Goal: Browse casually: Explore the website without a specific task or goal

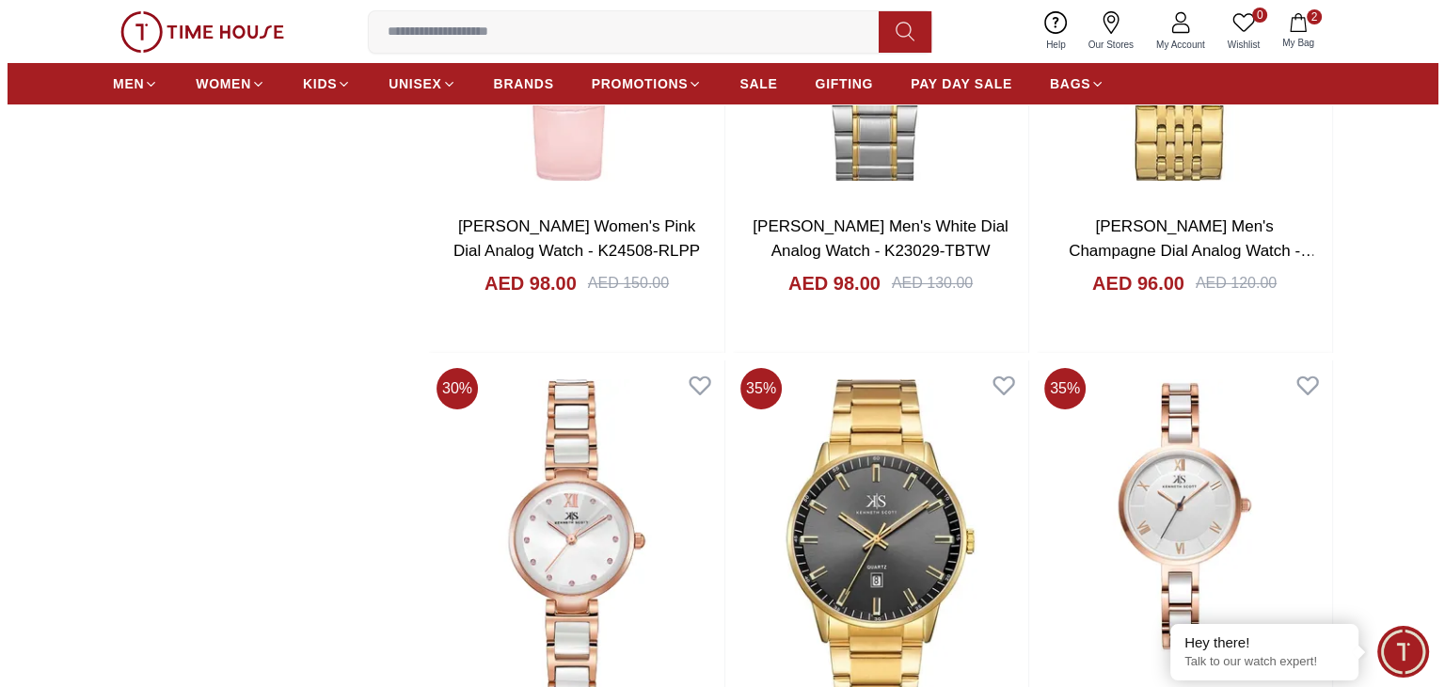
scroll to position [6766, 0]
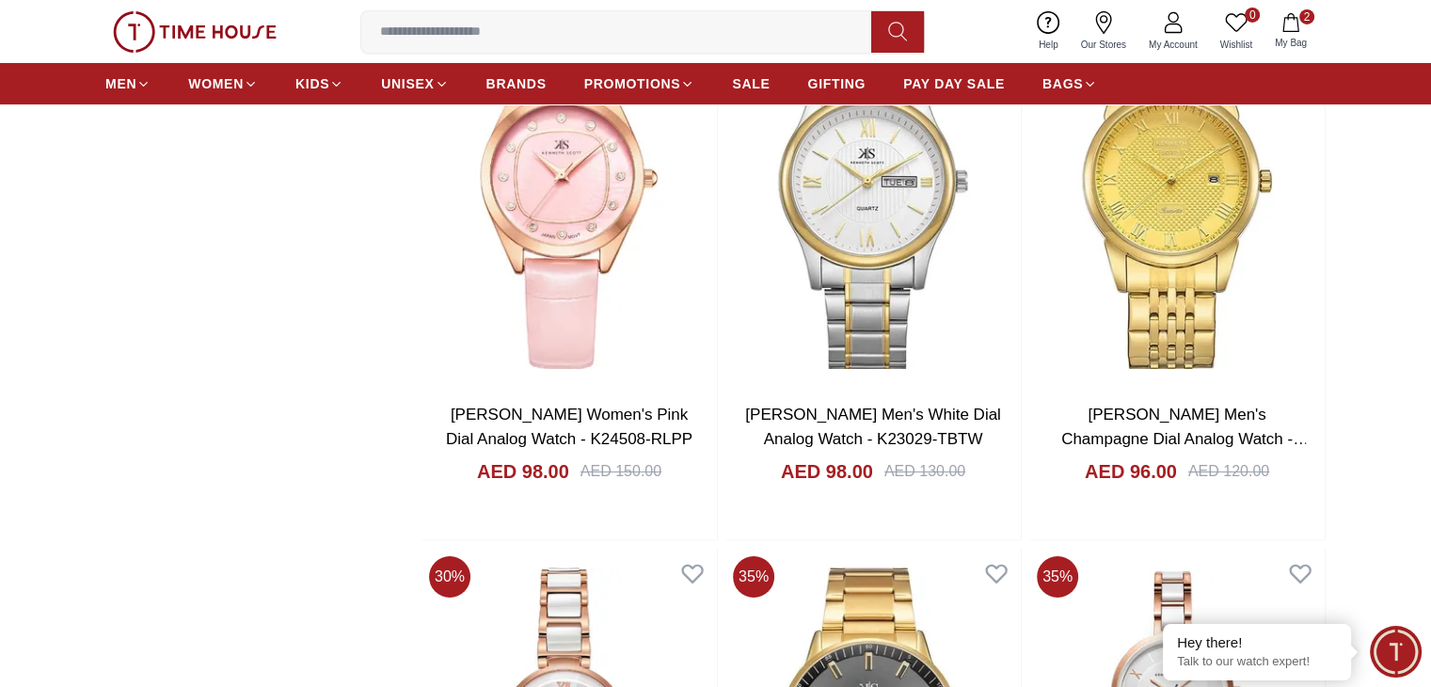
click at [1297, 24] on icon "button" at bounding box center [1290, 22] width 16 height 19
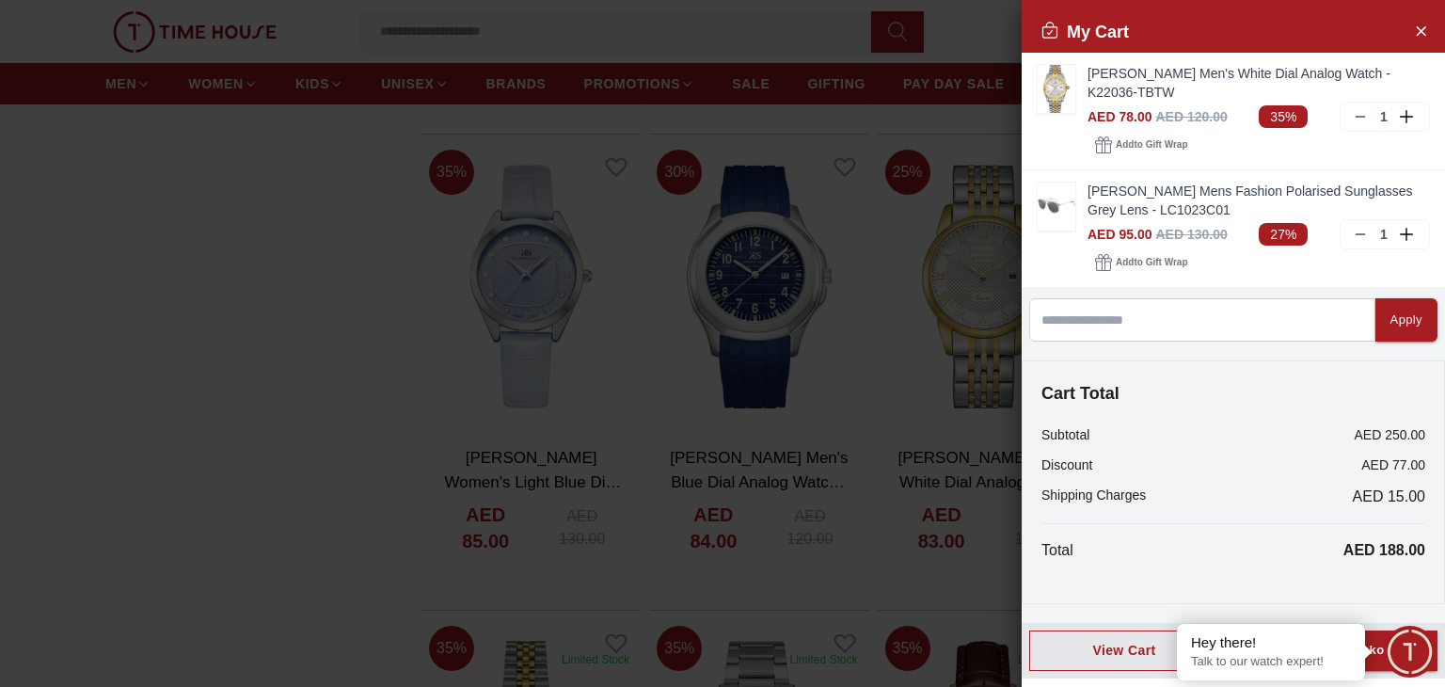
scroll to position [7714, 0]
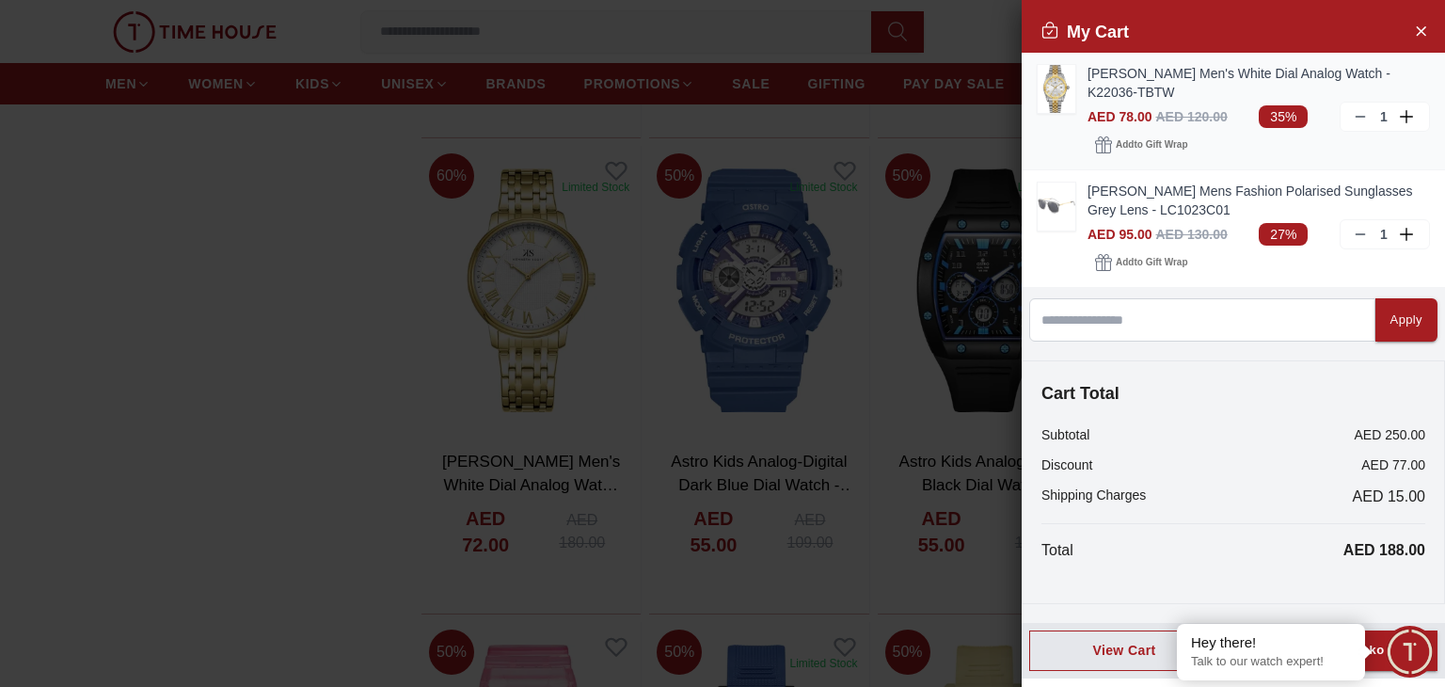
click at [1120, 88] on link "[PERSON_NAME] Men's White Dial Analog Watch - K22036-TBTW" at bounding box center [1259, 83] width 342 height 38
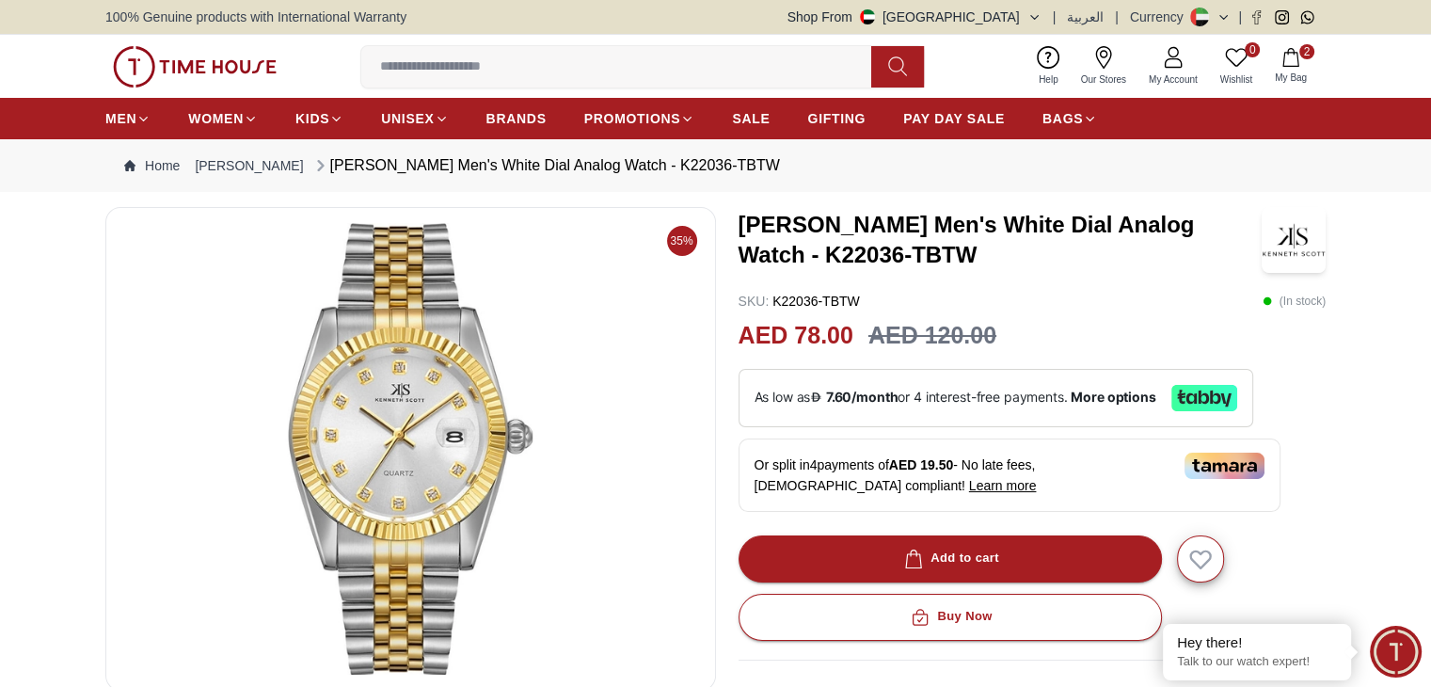
scroll to position [188, 0]
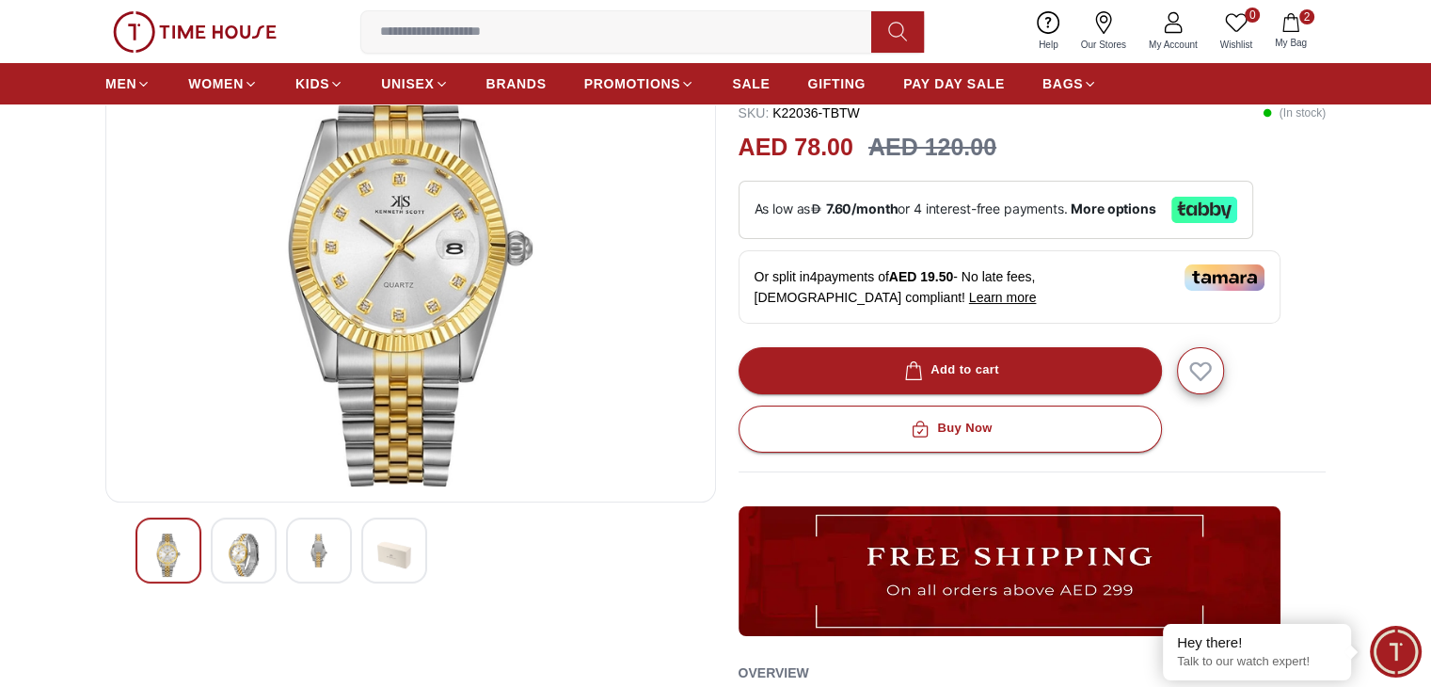
click at [316, 556] on img at bounding box center [319, 550] width 34 height 34
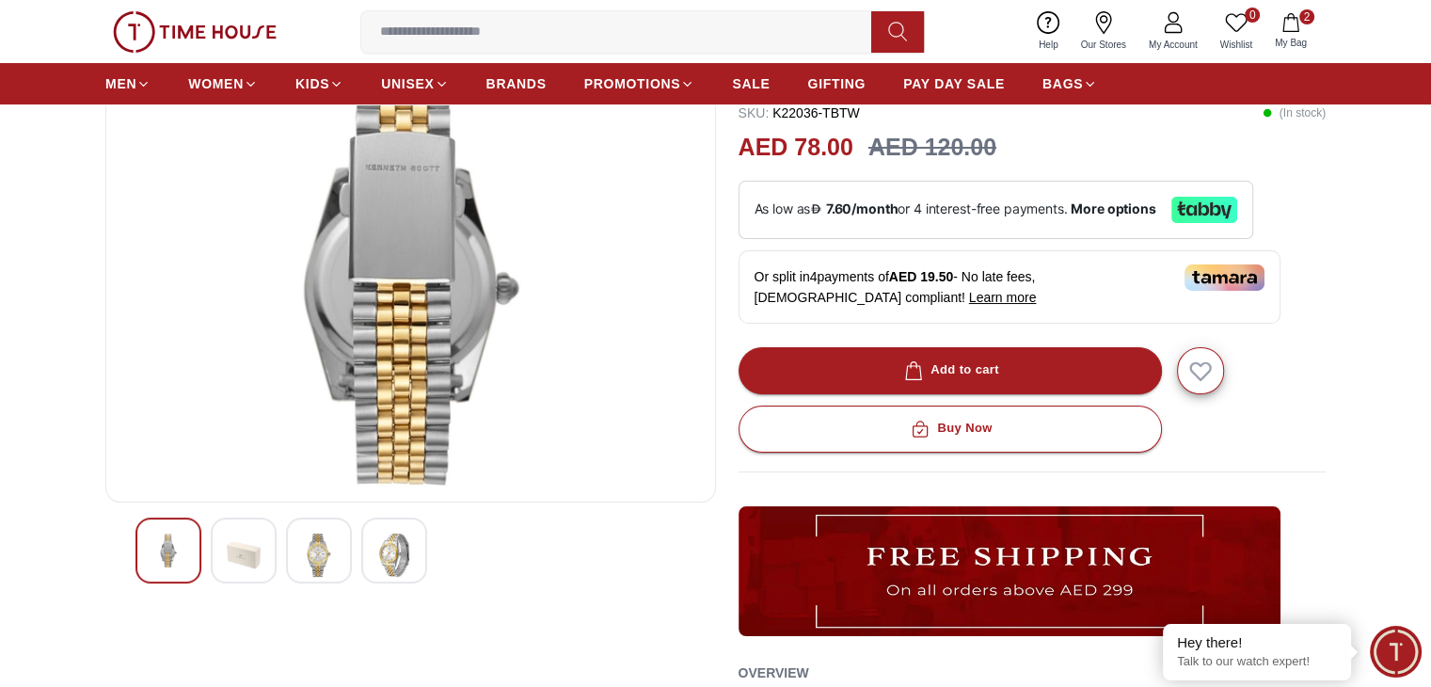
click at [165, 555] on img at bounding box center [168, 550] width 34 height 34
click at [310, 548] on img at bounding box center [319, 554] width 34 height 43
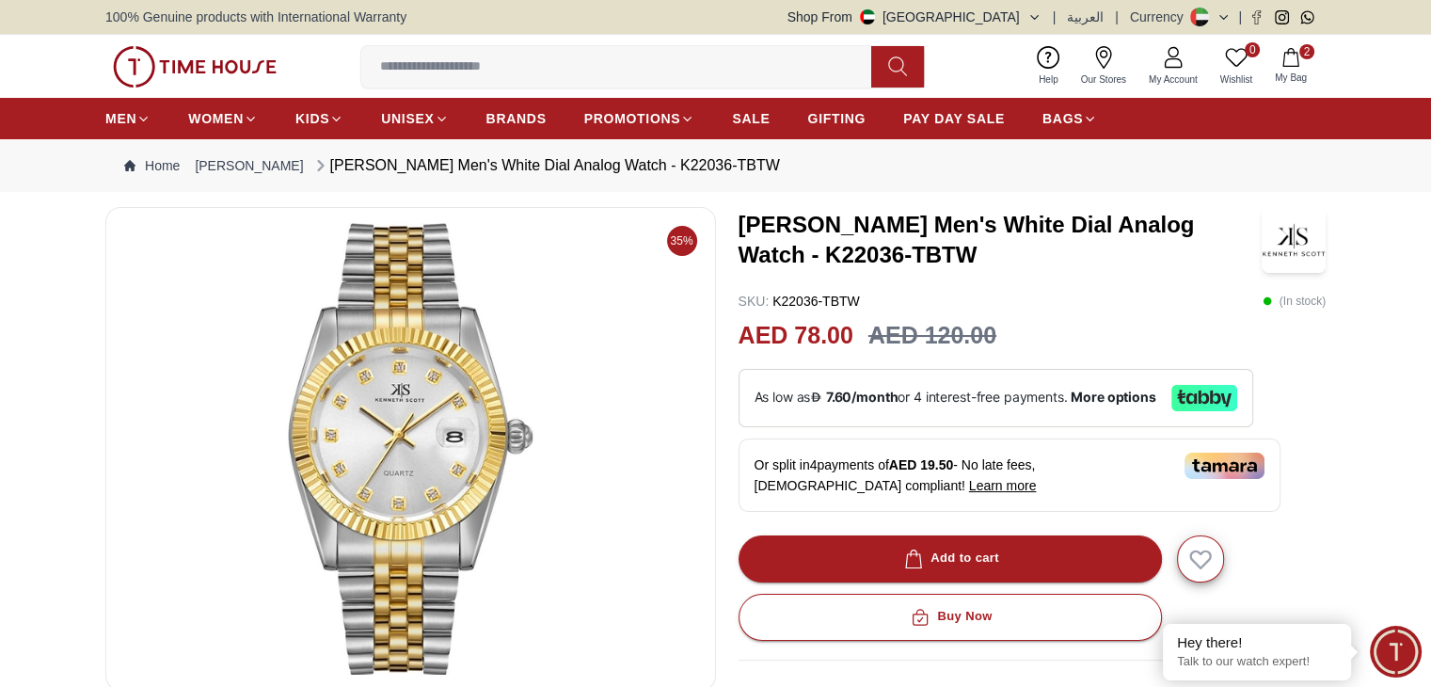
scroll to position [94, 0]
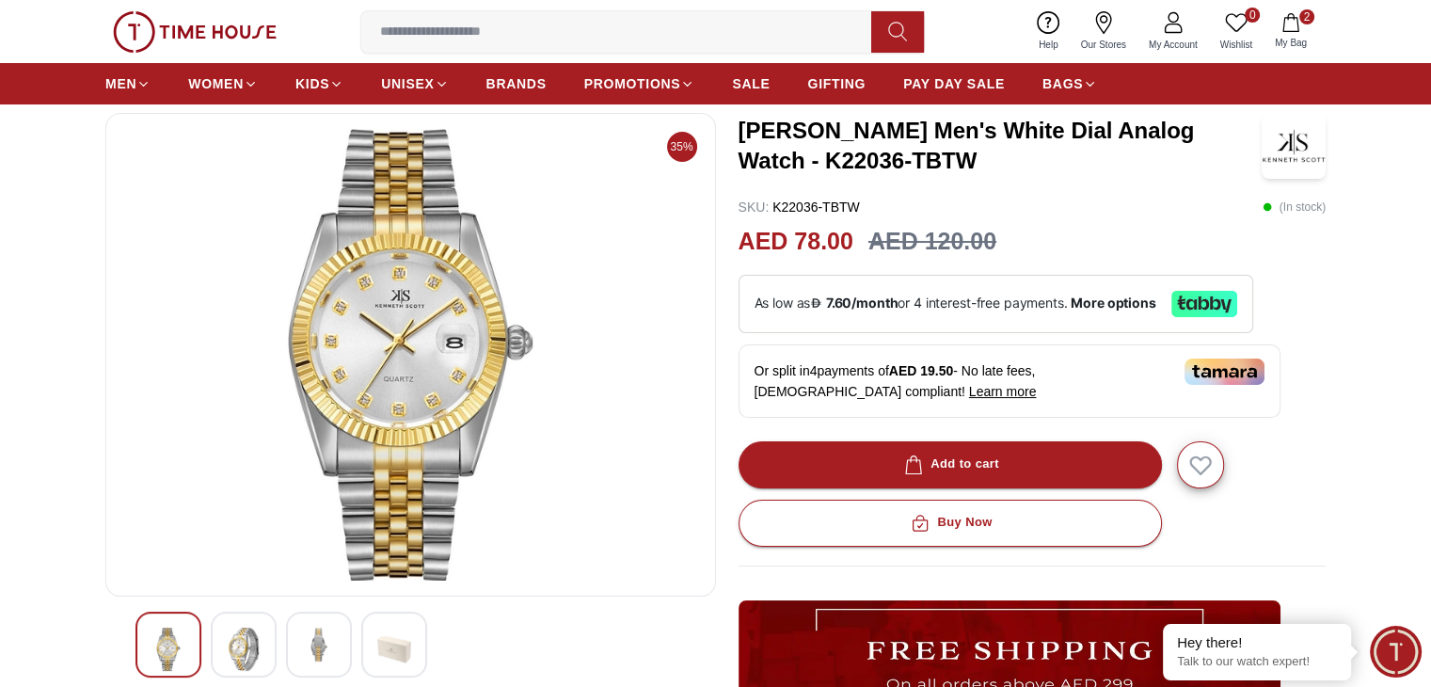
click at [314, 652] on img at bounding box center [319, 644] width 34 height 34
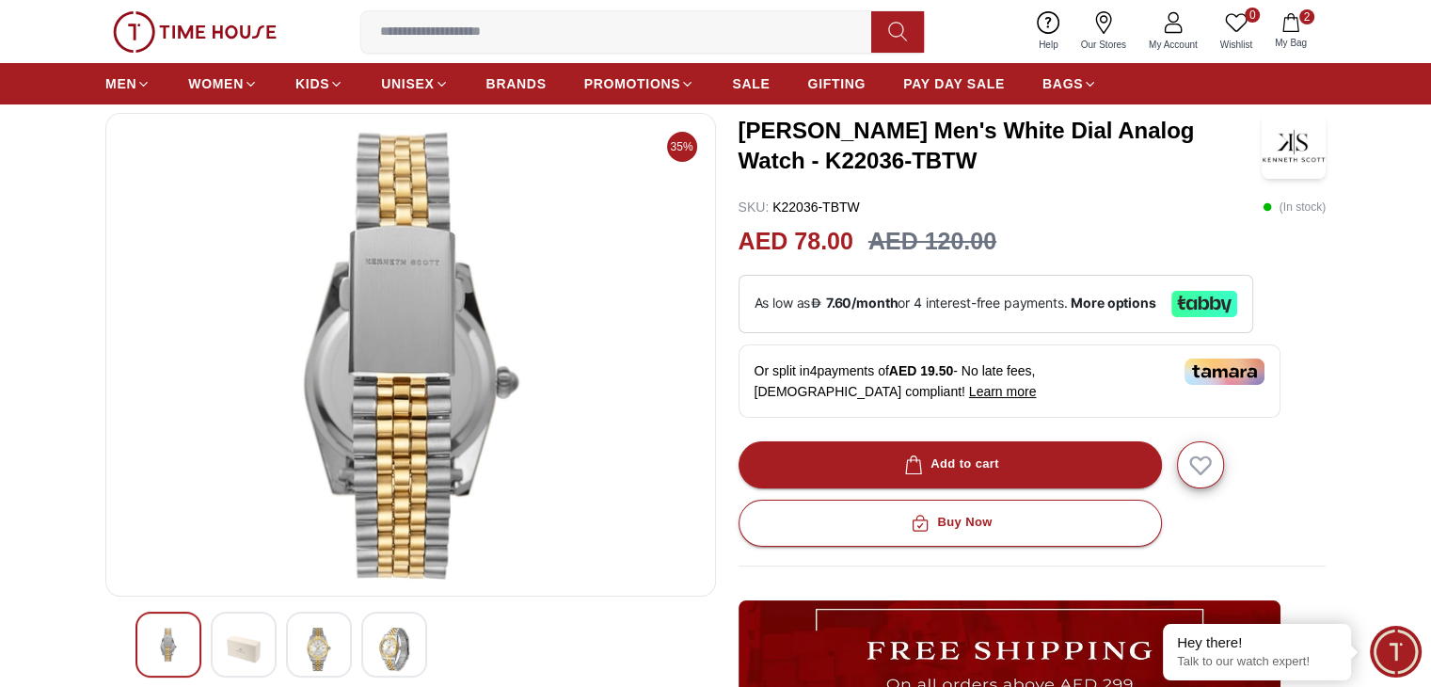
scroll to position [0, 0]
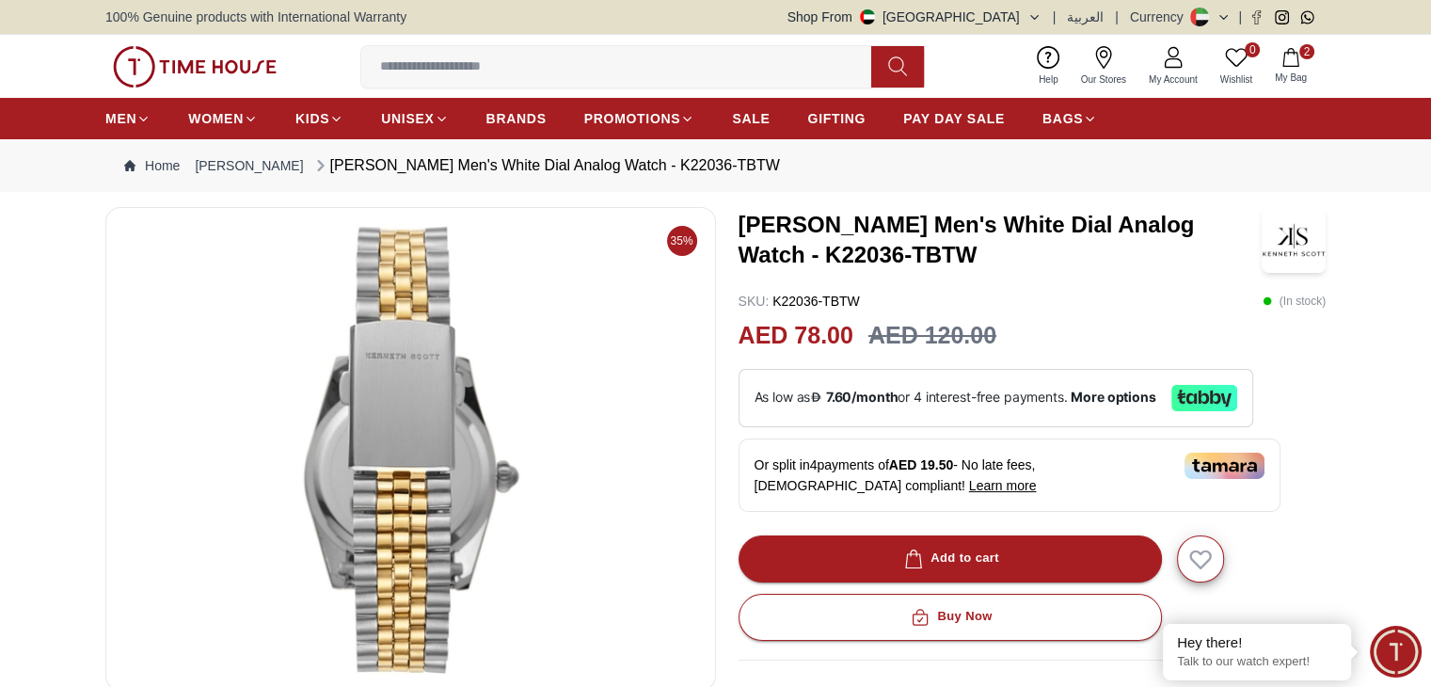
click at [1297, 50] on icon "button" at bounding box center [1290, 57] width 19 height 19
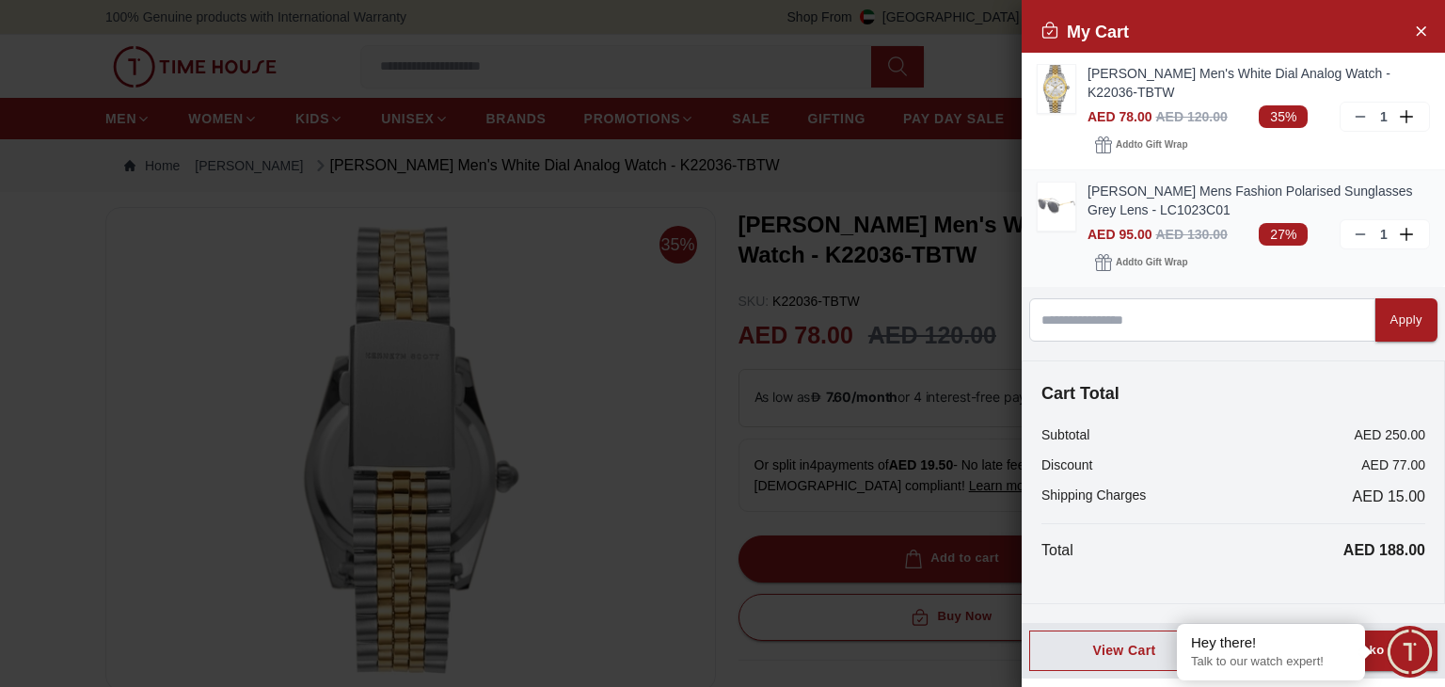
click at [1060, 198] on img at bounding box center [1057, 207] width 38 height 48
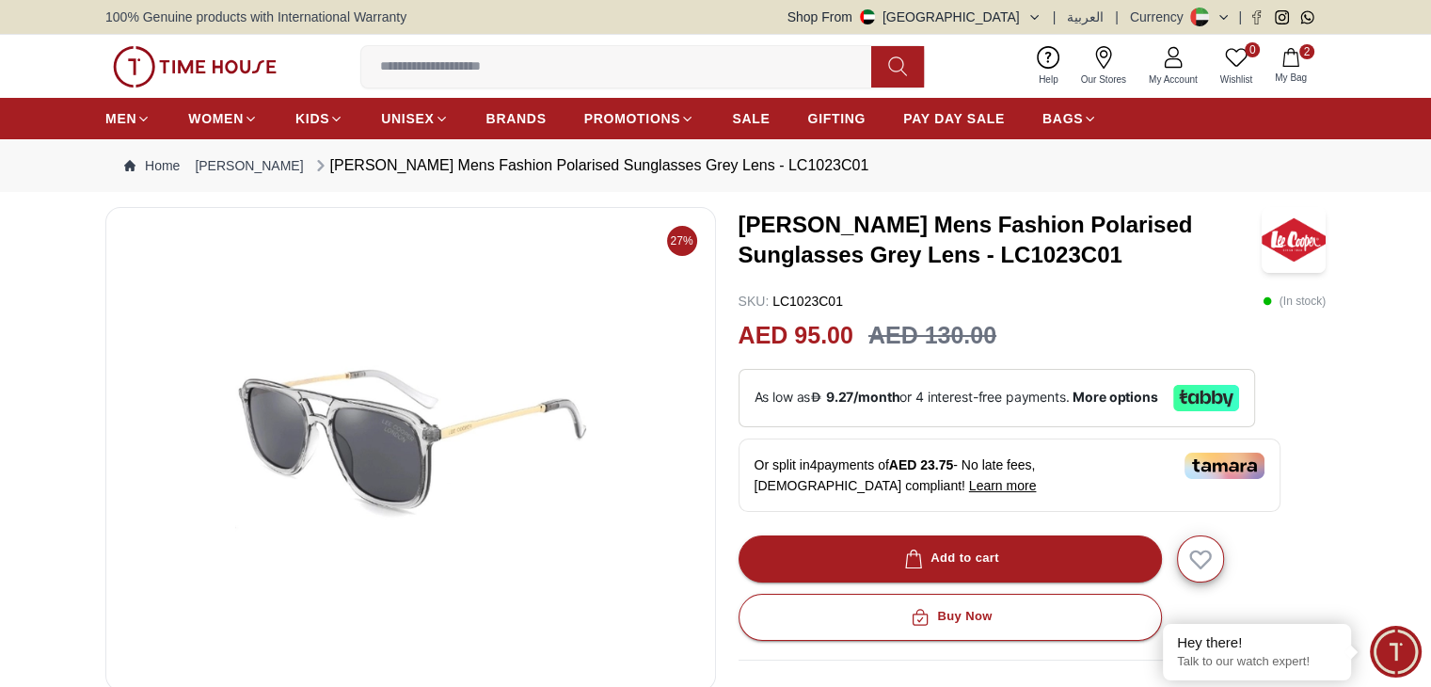
scroll to position [188, 0]
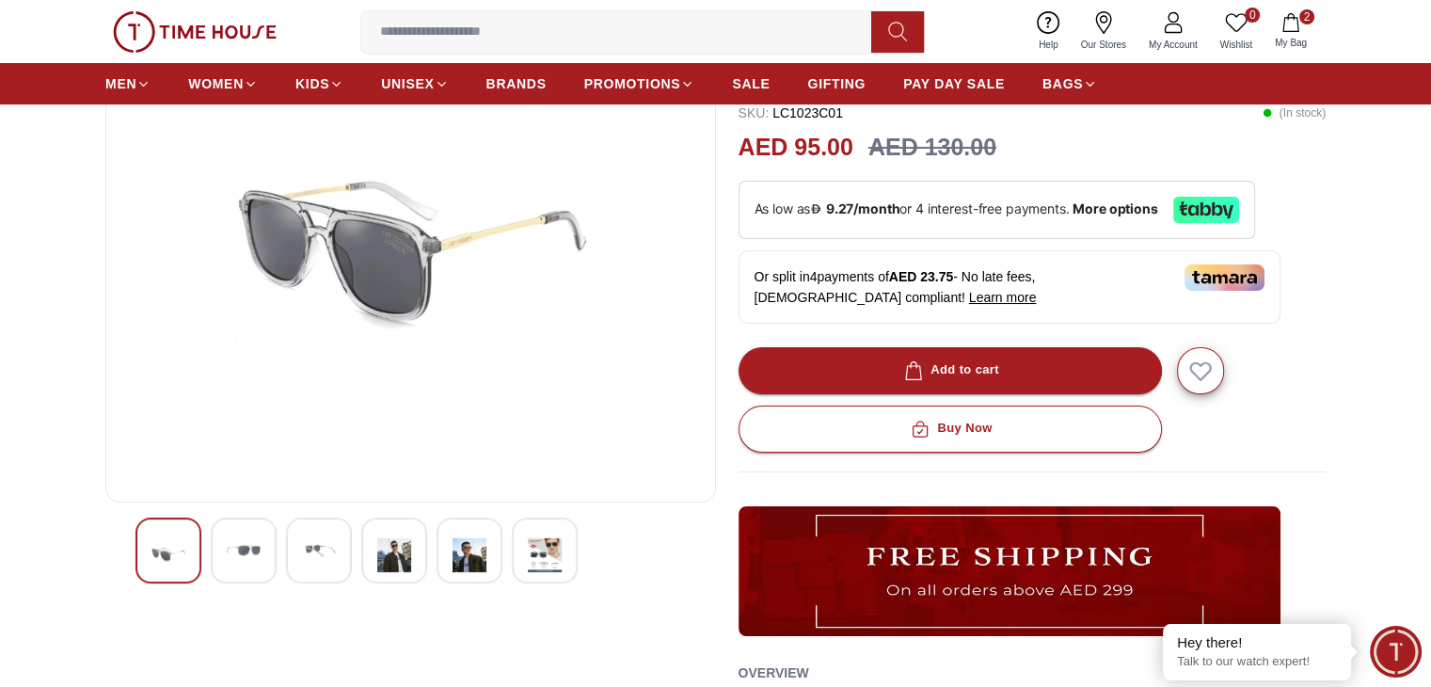
click at [468, 558] on img at bounding box center [470, 554] width 34 height 43
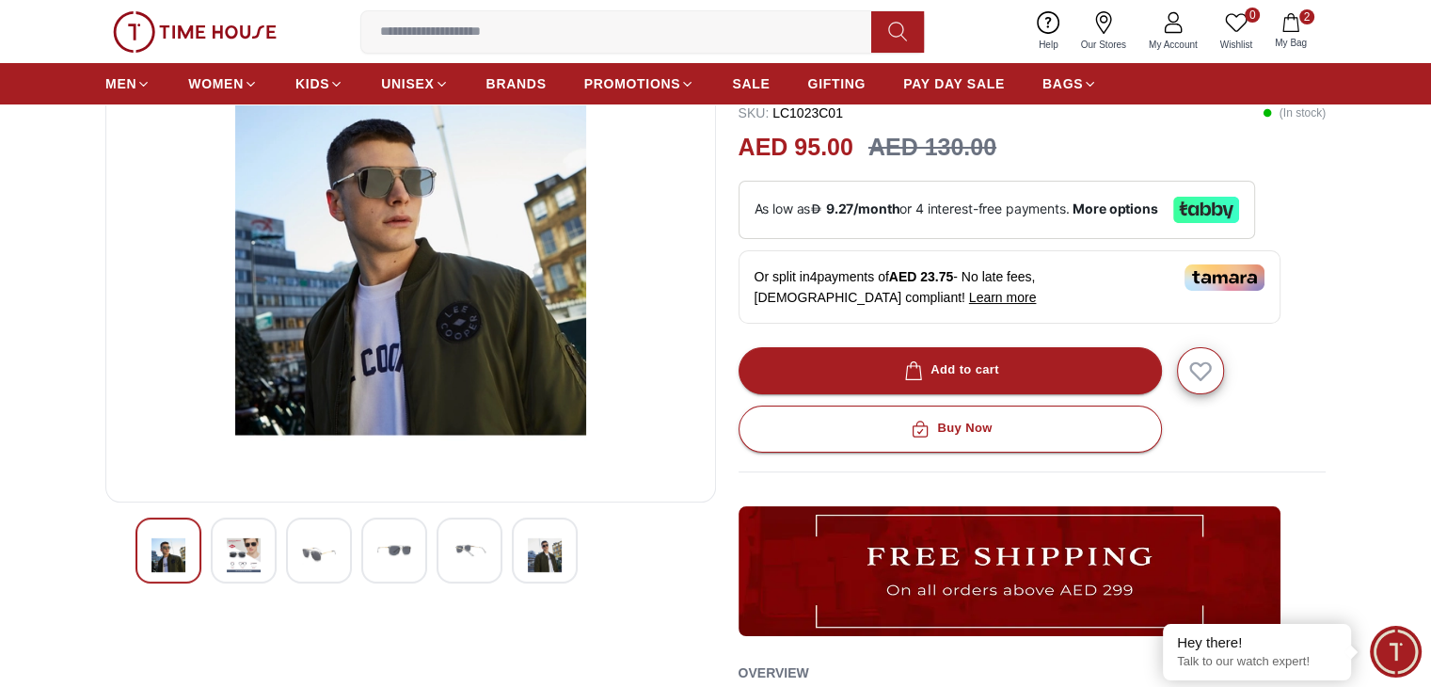
click at [400, 550] on img at bounding box center [394, 550] width 34 height 34
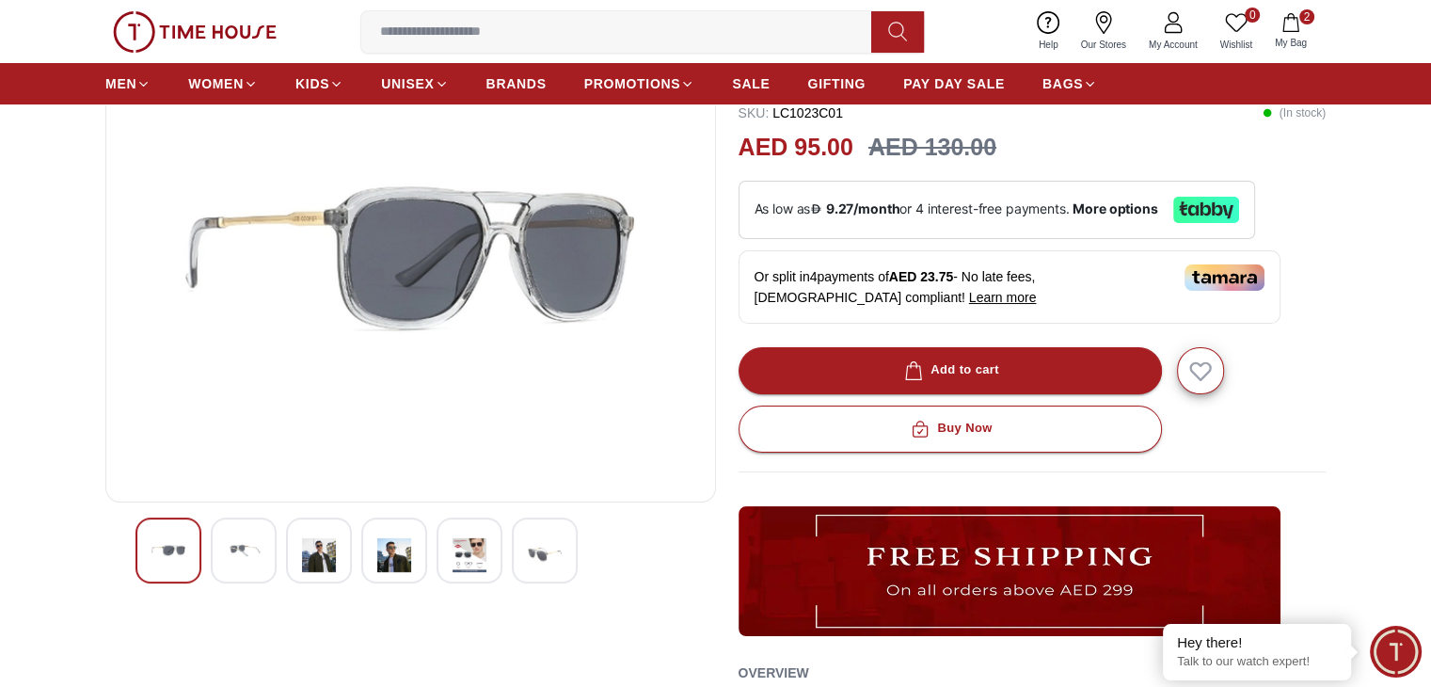
click at [258, 547] on img at bounding box center [244, 550] width 34 height 34
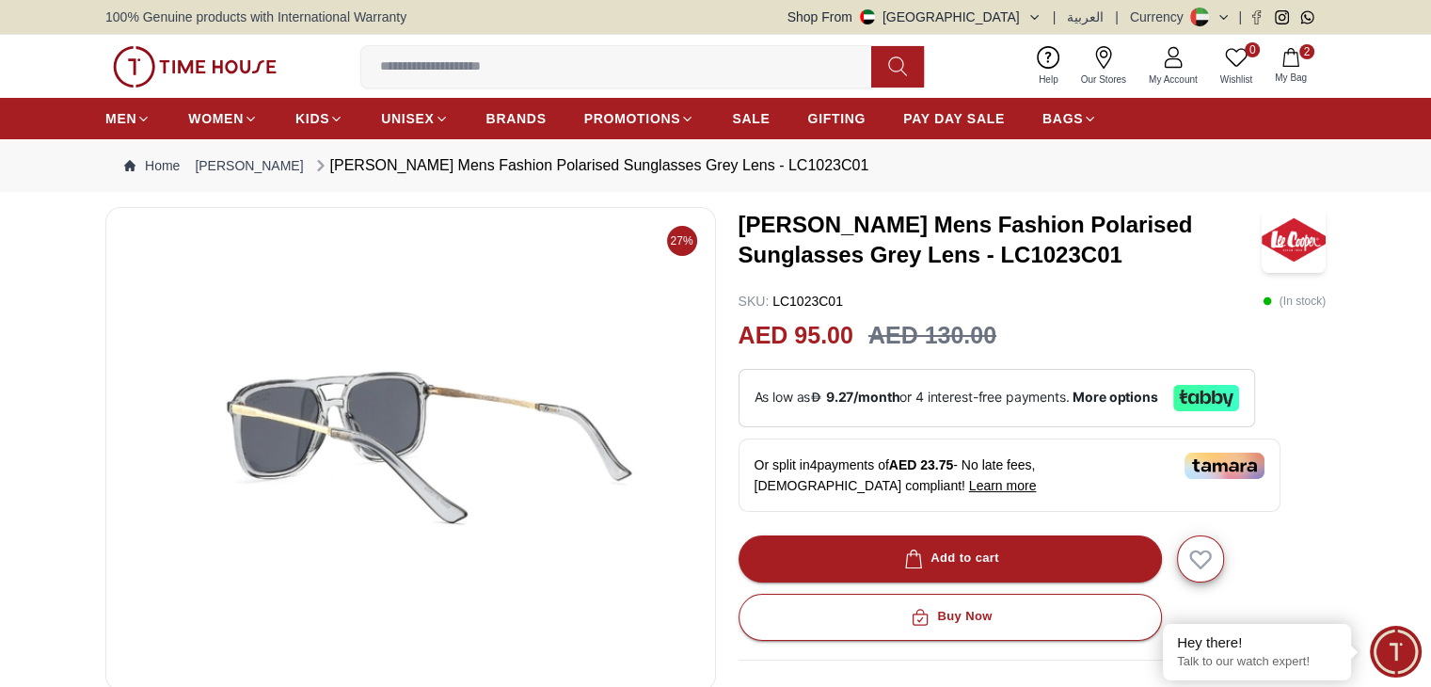
scroll to position [376, 0]
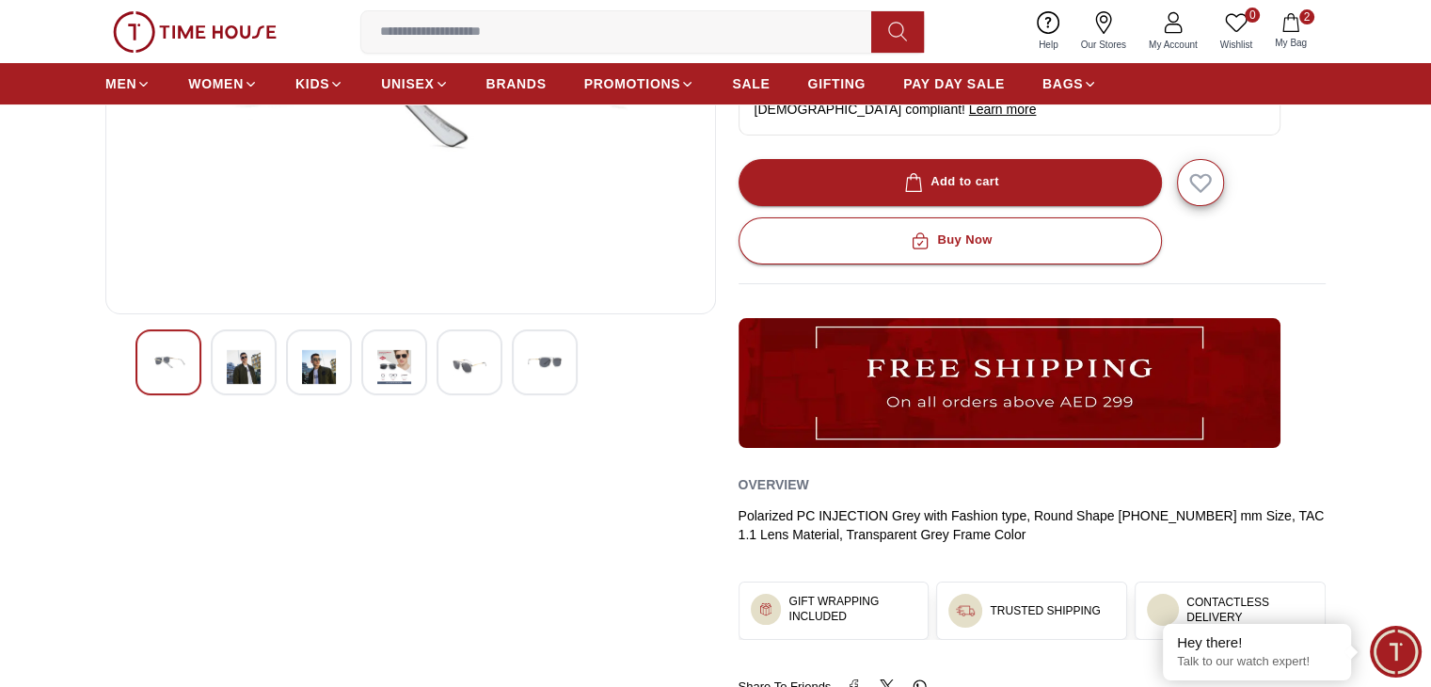
click at [272, 366] on div at bounding box center [244, 362] width 66 height 66
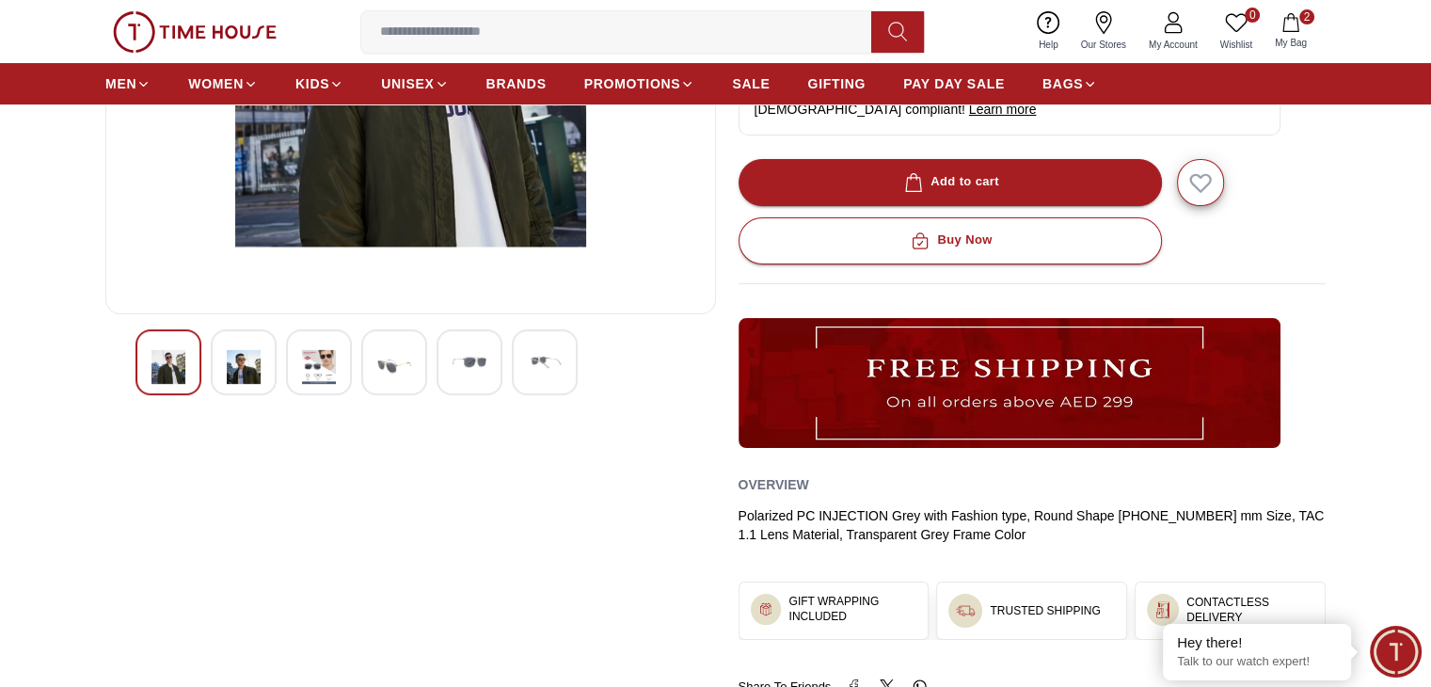
click at [321, 364] on img at bounding box center [319, 366] width 34 height 43
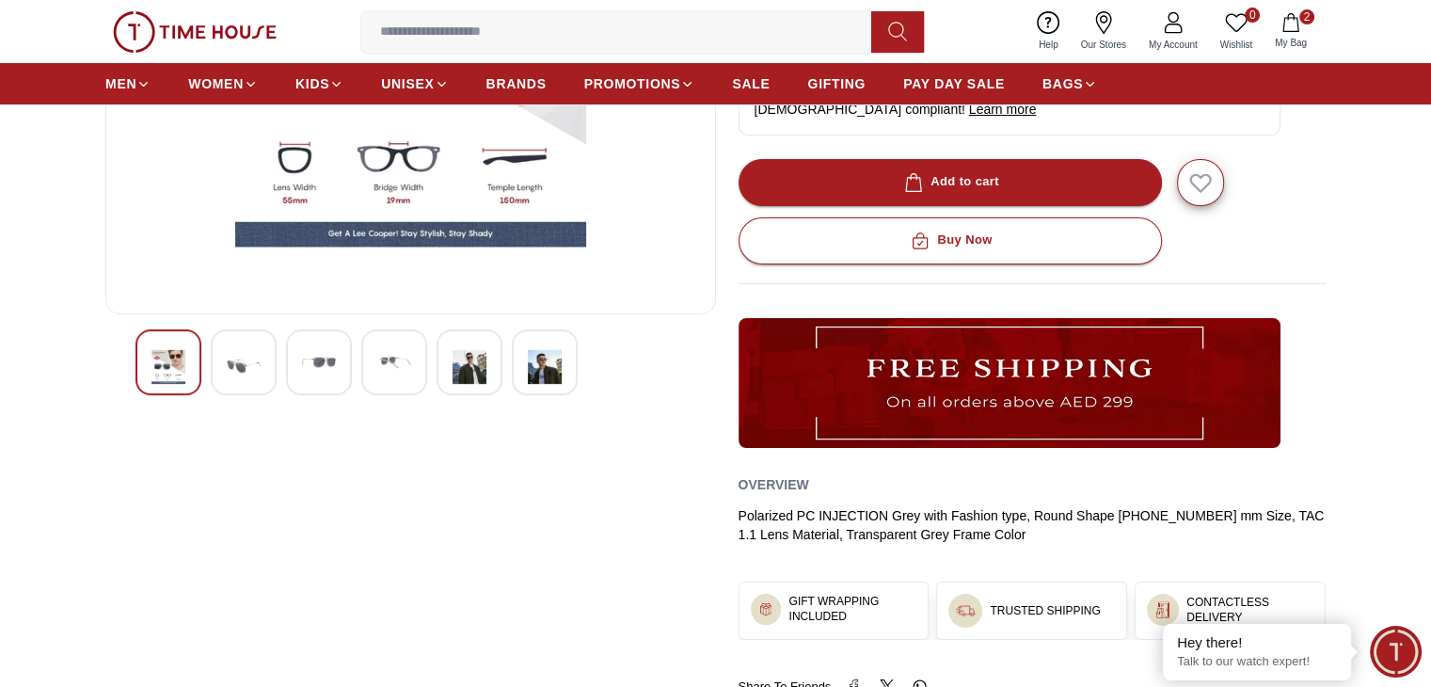
click at [386, 362] on img at bounding box center [394, 362] width 34 height 34
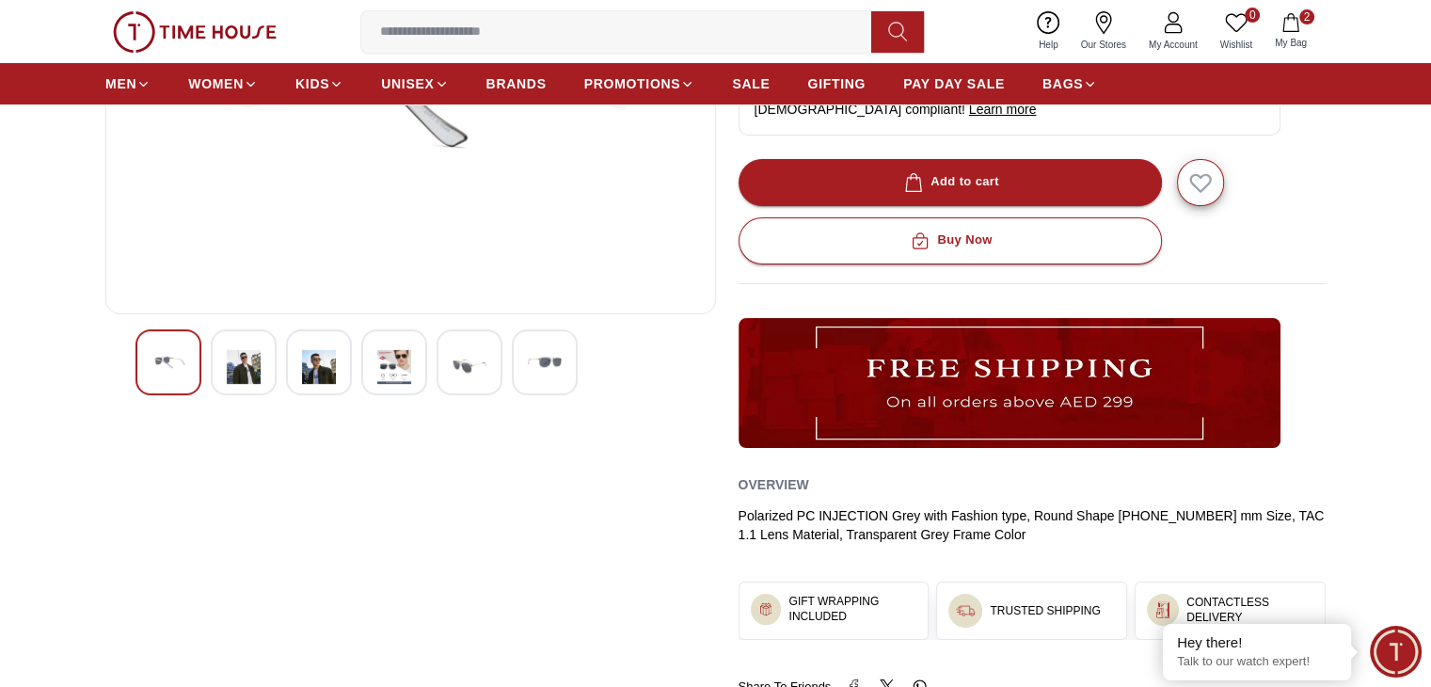
click at [457, 357] on img at bounding box center [470, 366] width 34 height 43
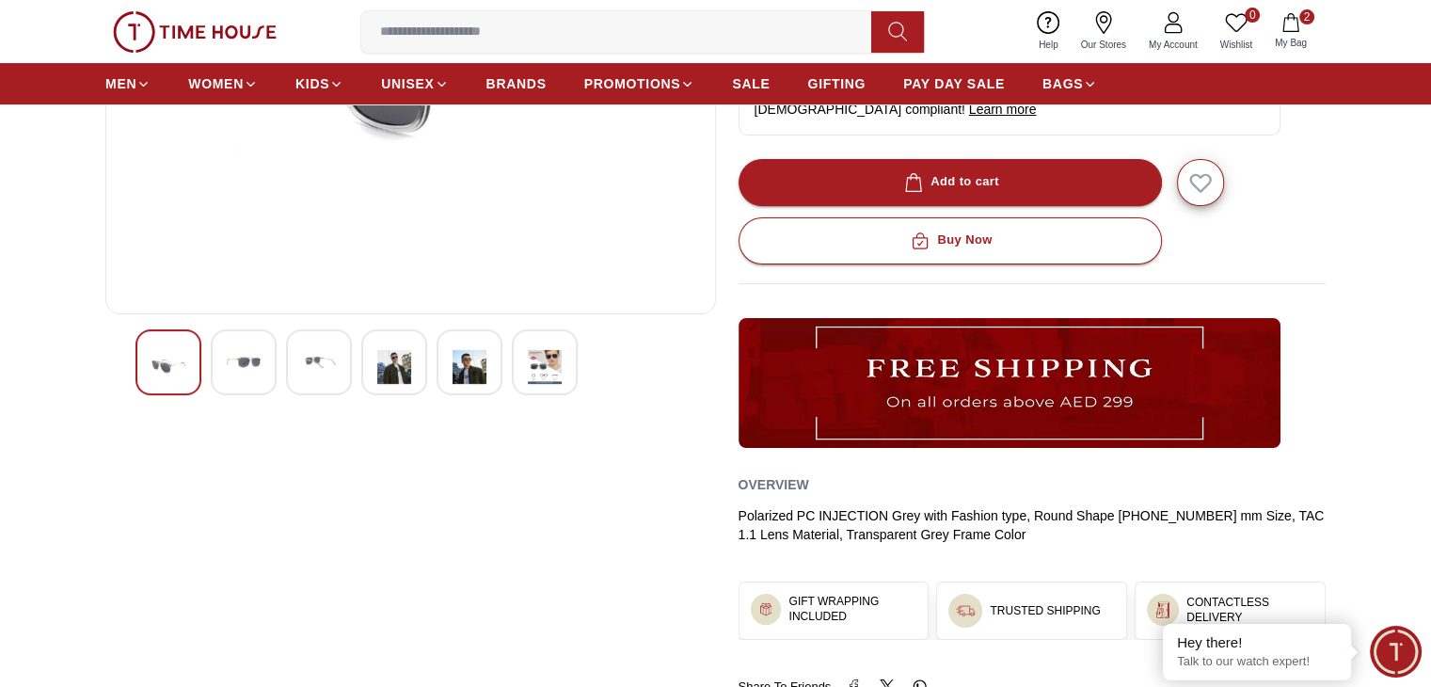
click at [564, 352] on div at bounding box center [545, 362] width 66 height 66
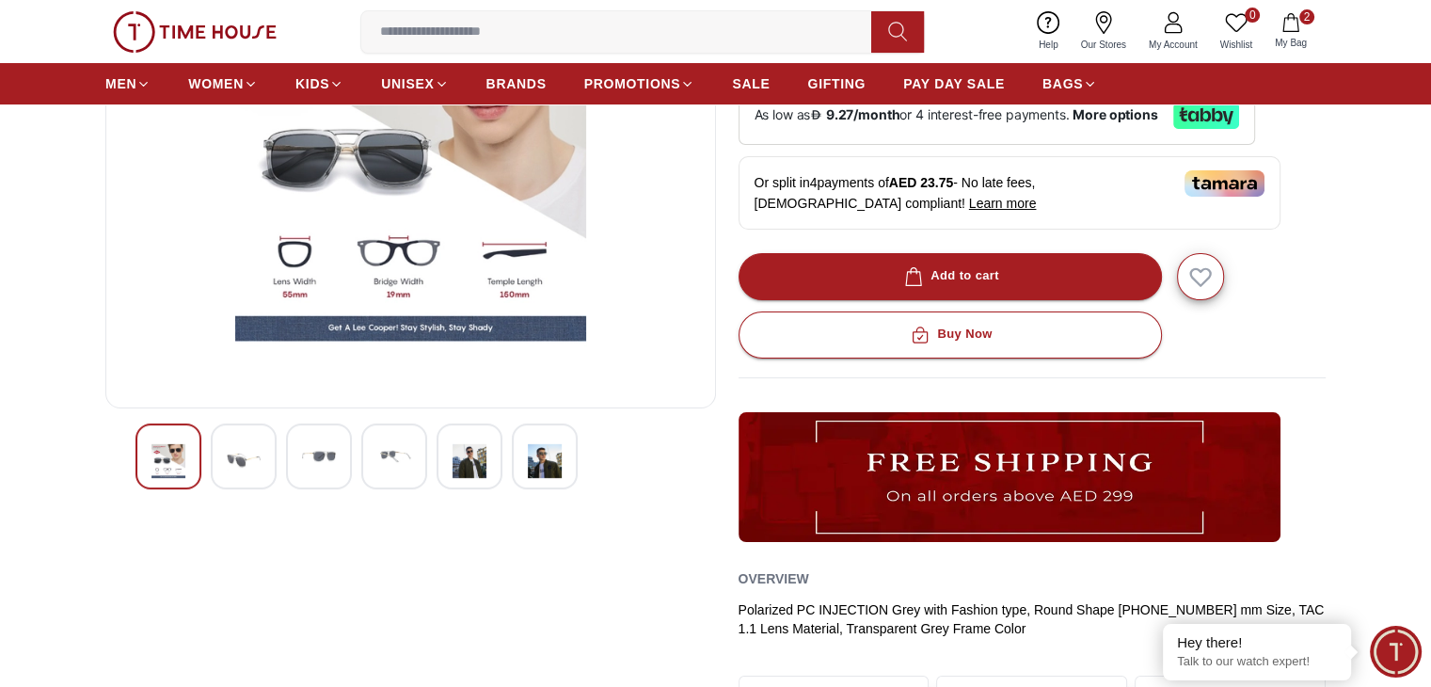
scroll to position [0, 0]
